Goal: Task Accomplishment & Management: Use online tool/utility

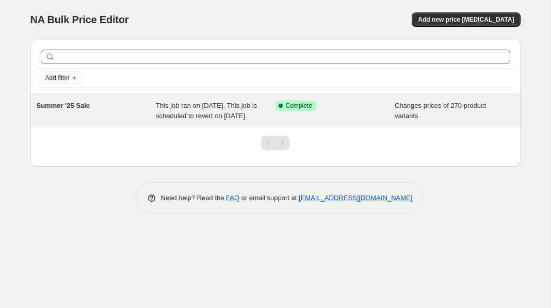
click at [228, 112] on span "This job ran on August 14, 2025. This job is scheduled to revert on August 20, …" at bounding box center [206, 111] width 101 height 18
